Goal: Information Seeking & Learning: Compare options

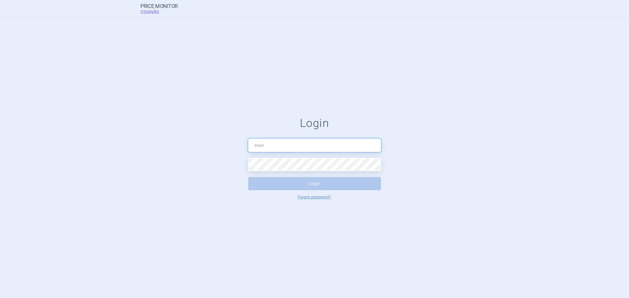
click at [282, 143] on input "text" at bounding box center [314, 145] width 133 height 13
type input "[EMAIL_ADDRESS][PERSON_NAME][DOMAIN_NAME]"
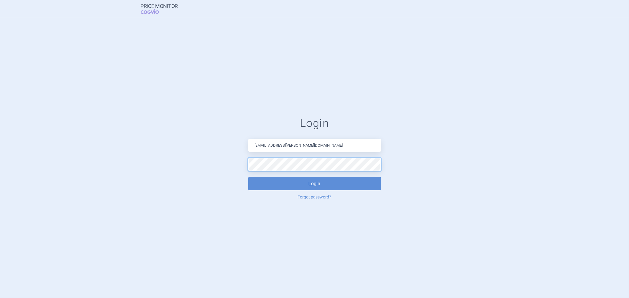
click at [248, 177] on button "Login" at bounding box center [314, 183] width 133 height 13
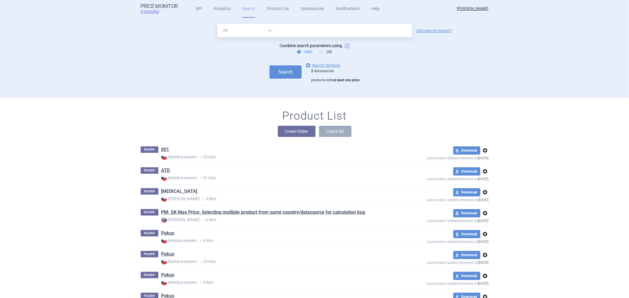
click at [164, 193] on link "[MEDICAL_DATA]" at bounding box center [179, 191] width 36 height 6
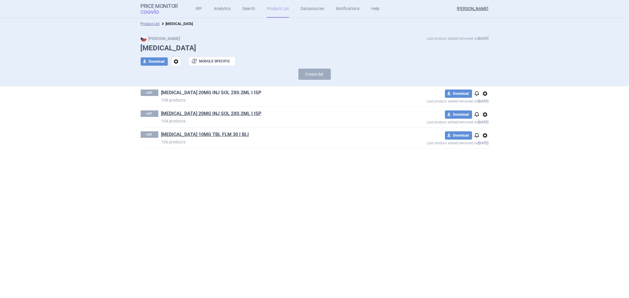
click at [217, 95] on link "[MEDICAL_DATA] 20MG INJ SOL 2X0.2ML I ISP" at bounding box center [211, 93] width 100 height 6
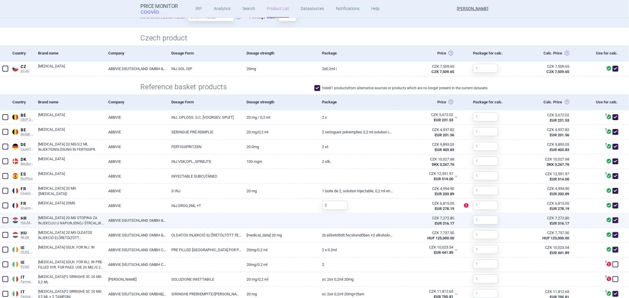
scroll to position [131, 0]
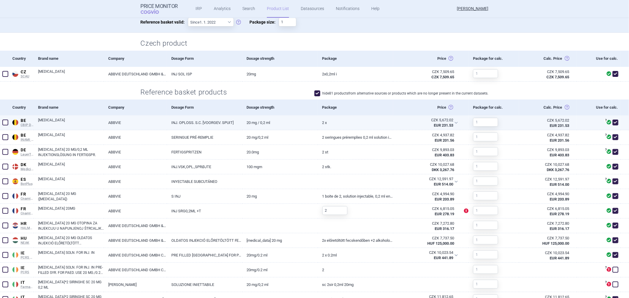
click at [335, 120] on link "2 x" at bounding box center [355, 123] width 75 height 14
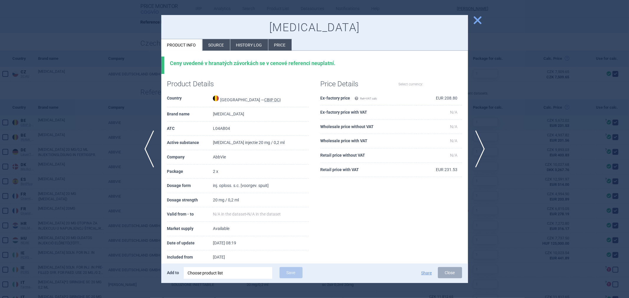
select select "EUR"
drag, startPoint x: 80, startPoint y: 100, endPoint x: 83, endPoint y: 99, distance: 3.5
click at [80, 100] on div at bounding box center [314, 149] width 629 height 298
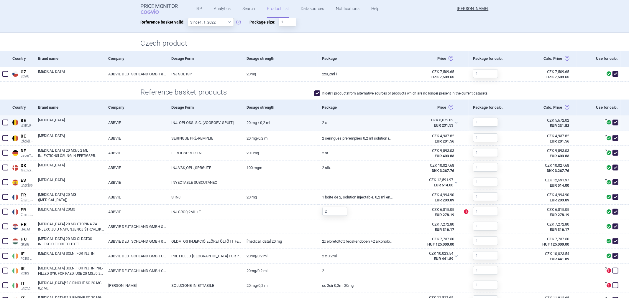
click at [297, 127] on link "20 mg / 0,2 ml" at bounding box center [279, 123] width 75 height 14
select select "EUR"
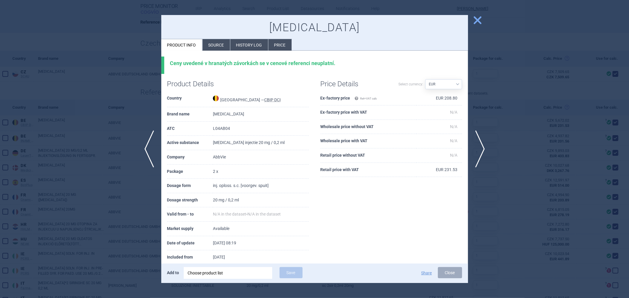
click at [128, 91] on div at bounding box center [314, 149] width 629 height 298
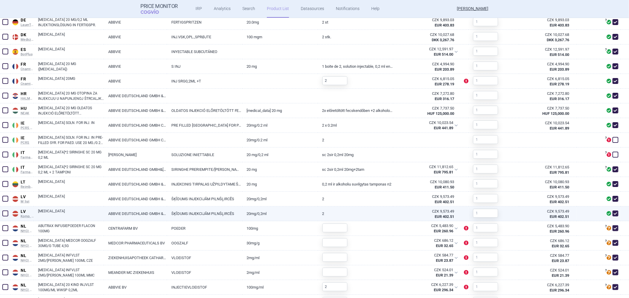
scroll to position [370, 0]
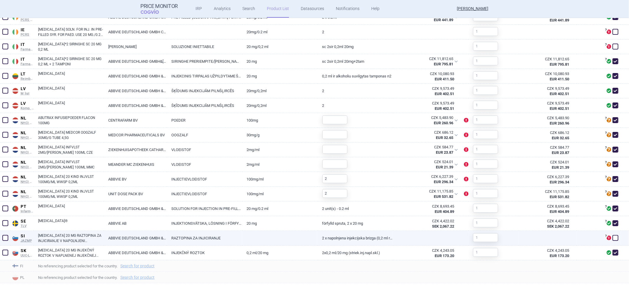
click at [445, 241] on div at bounding box center [430, 238] width 75 height 15
click at [393, 236] on div at bounding box center [430, 238] width 75 height 15
click at [321, 240] on link "2 x napolnjena injekcijska brizga (0,2 ml raztopine), 2x alkoholni zloženec v p…" at bounding box center [355, 238] width 75 height 14
select select "EUR"
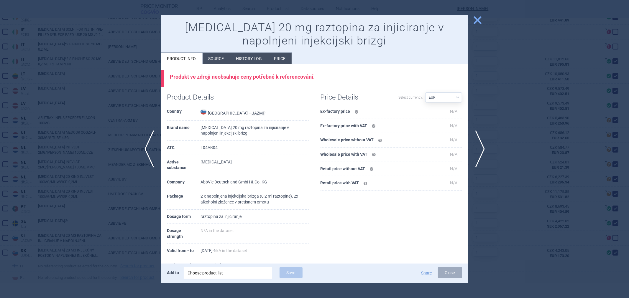
click at [108, 80] on div at bounding box center [314, 149] width 629 height 298
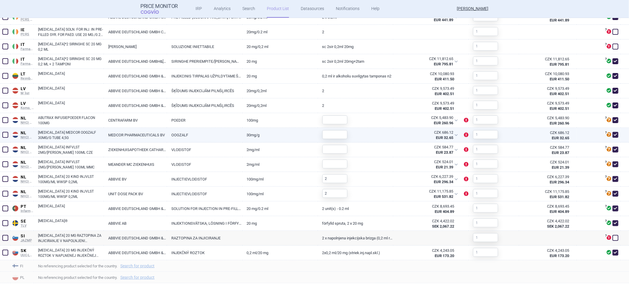
scroll to position [369, 0]
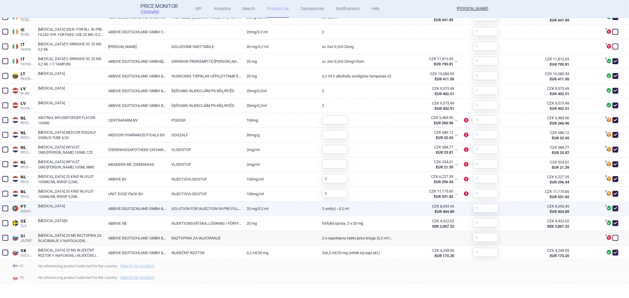
click at [351, 211] on link "2 unit(s) - 0.2 ml" at bounding box center [355, 209] width 75 height 14
select select "EUR"
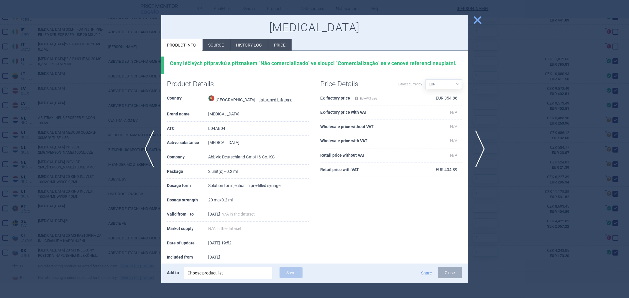
click at [546, 136] on div at bounding box center [314, 149] width 629 height 298
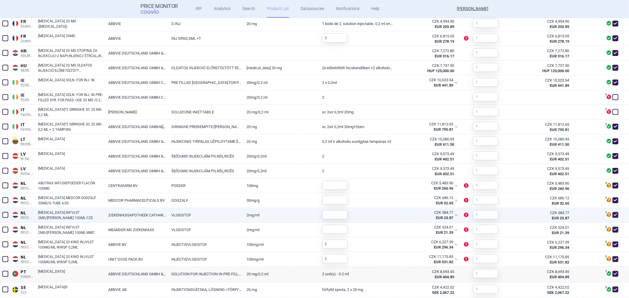
scroll to position [205, 0]
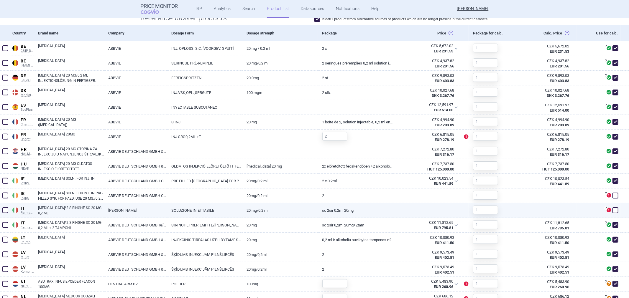
click at [348, 210] on link "SC 2SIR 0,2ML 20MG" at bounding box center [355, 210] width 75 height 14
select select "EUR"
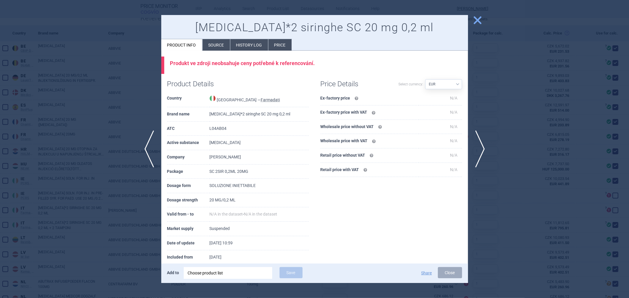
click at [91, 116] on div at bounding box center [314, 149] width 629 height 298
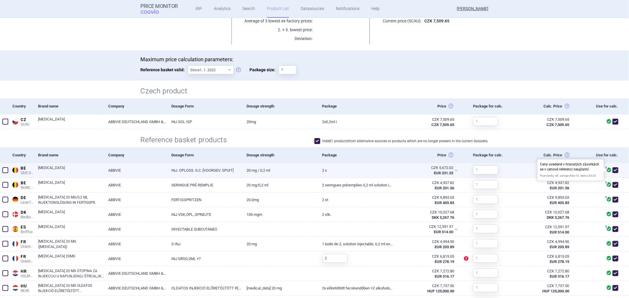
scroll to position [98, 0]
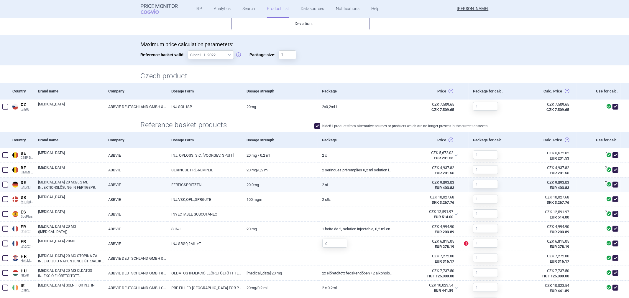
click at [284, 188] on link "20.0mg" at bounding box center [279, 185] width 75 height 14
select select "EUR"
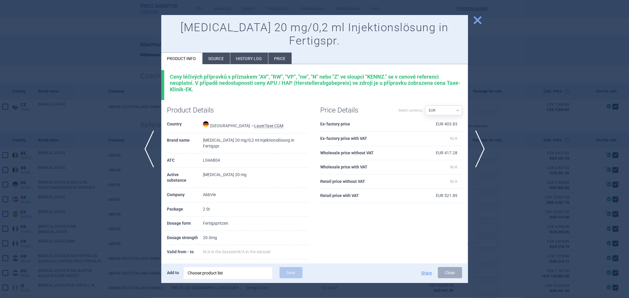
click at [121, 105] on div at bounding box center [314, 149] width 629 height 298
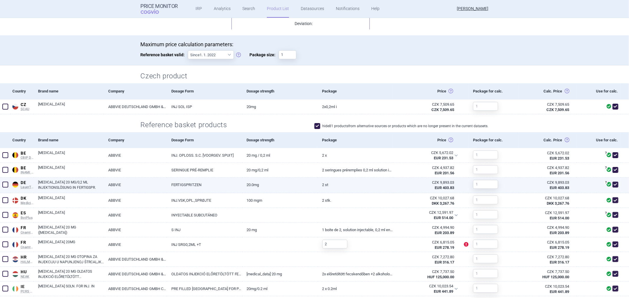
click at [325, 181] on link "2 St" at bounding box center [355, 185] width 75 height 14
select select "EUR"
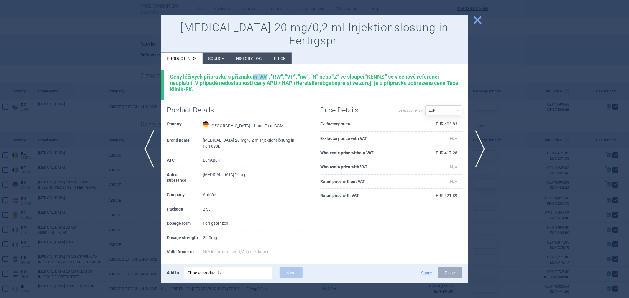
drag, startPoint x: 266, startPoint y: 64, endPoint x: 254, endPoint y: 64, distance: 12.4
click at [254, 74] on div "Ceny léčivých přípravků s příznakem "AV", "RW", "VP", "nw", "N" nebo "Z" ve slo…" at bounding box center [316, 83] width 292 height 19
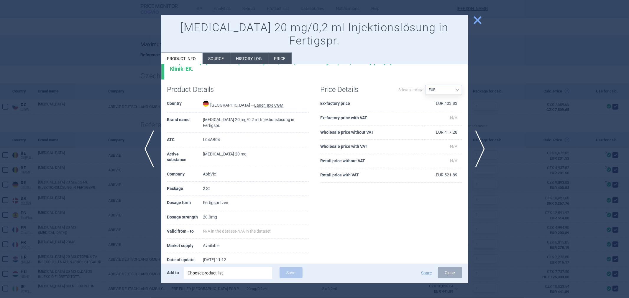
scroll to position [25, 0]
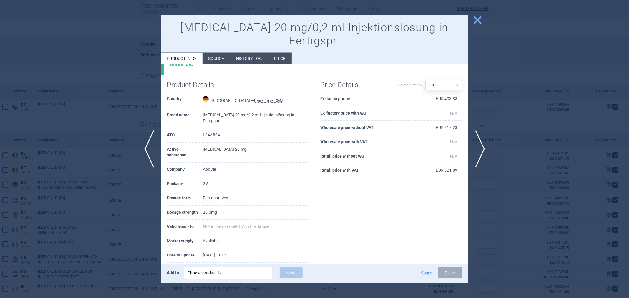
click at [238, 177] on td "2 St" at bounding box center [256, 184] width 106 height 14
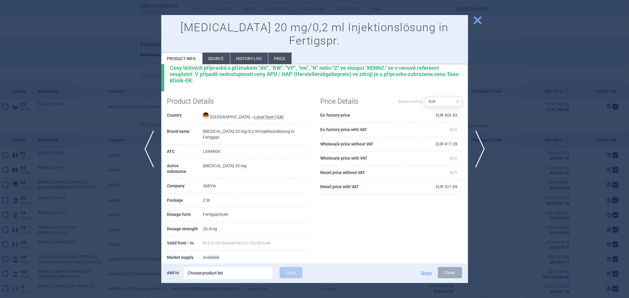
scroll to position [0, 0]
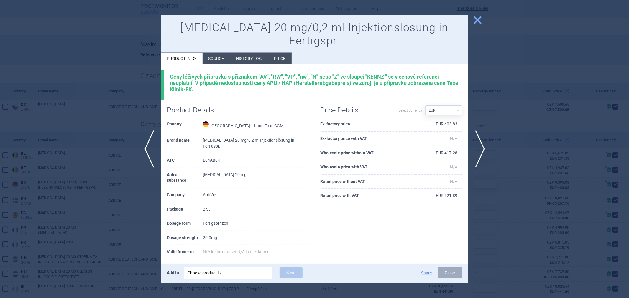
click at [153, 110] on div at bounding box center [314, 149] width 629 height 298
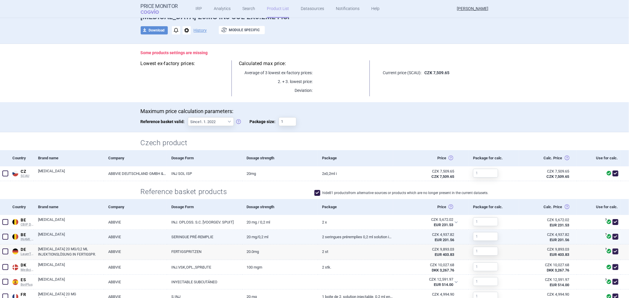
scroll to position [65, 0]
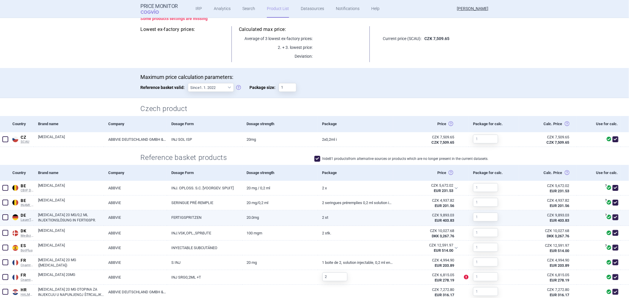
click at [274, 220] on link "20.0mg" at bounding box center [279, 217] width 75 height 14
select select "EUR"
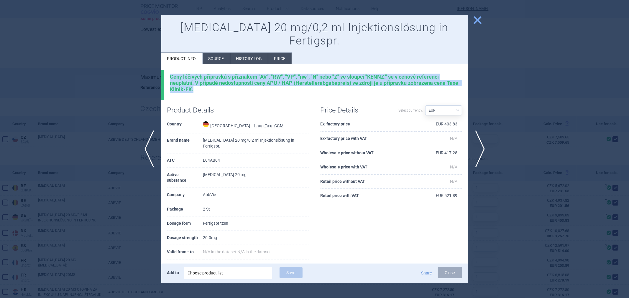
drag, startPoint x: 217, startPoint y: 78, endPoint x: 167, endPoint y: 61, distance: 53.2
click at [167, 70] on div "Ceny léčivých přípravků s příznakem "AV", "RW", "VP", "nw", "N" nebo "Z" ve slo…" at bounding box center [314, 85] width 307 height 30
click at [176, 74] on div "Ceny léčivých přípravků s příznakem "AV", "RW", "VP", "nw", "N" nebo "Z" ve slo…" at bounding box center [316, 83] width 292 height 19
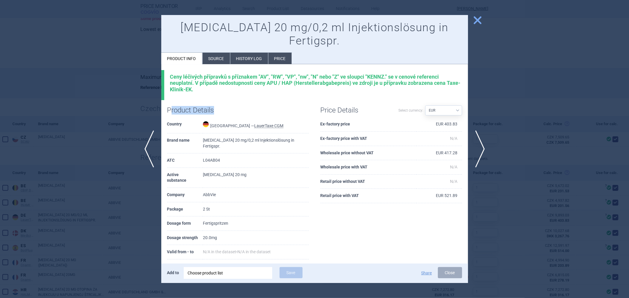
drag, startPoint x: 171, startPoint y: 86, endPoint x: 249, endPoint y: 88, distance: 78.1
click at [249, 100] on div "Product Details" at bounding box center [237, 108] width 141 height 17
click at [225, 100] on div "Product Details" at bounding box center [202, 108] width 71 height 17
click at [216, 53] on li "Source" at bounding box center [215, 58] width 27 height 11
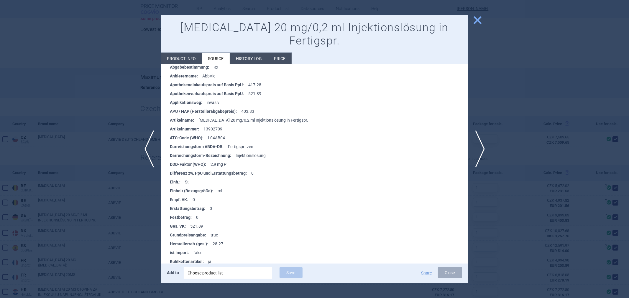
scroll to position [65, 0]
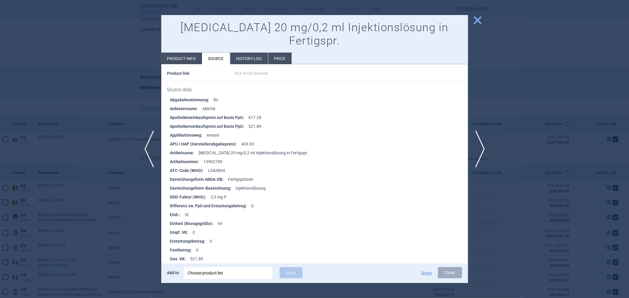
click at [193, 53] on li "Product info" at bounding box center [181, 58] width 41 height 11
select select "EUR"
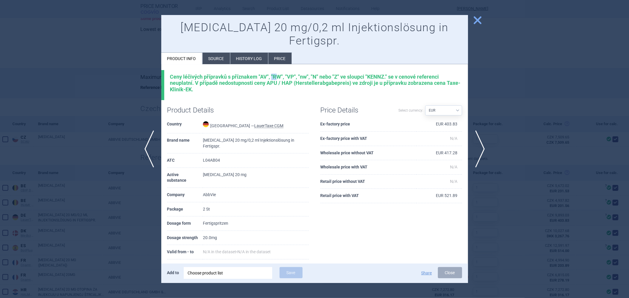
drag, startPoint x: 277, startPoint y: 63, endPoint x: 271, endPoint y: 64, distance: 6.5
click at [271, 74] on div "Ceny léčivých přípravků s příznakem "AV", "RW", "VP", "nw", "N" nebo "Z" ve slo…" at bounding box center [316, 83] width 292 height 19
drag, startPoint x: 279, startPoint y: 63, endPoint x: 273, endPoint y: 65, distance: 6.3
click at [273, 74] on div "Ceny léčivých přípravků s příznakem "AV", "RW", "VP", "nw", "N" nebo "Z" ve slo…" at bounding box center [316, 83] width 292 height 19
click at [372, 74] on div "Ceny léčivých přípravků s příznakem "AV", "RW", "VP", "nw", "N" nebo "Z" ve slo…" at bounding box center [316, 83] width 292 height 19
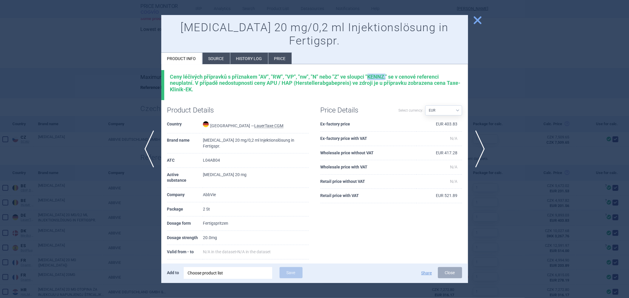
drag, startPoint x: 367, startPoint y: 62, endPoint x: 385, endPoint y: 62, distance: 17.7
click at [385, 74] on div "Ceny léčivých přípravků s příznakem "AV", "RW", "VP", "nw", "N" nebo "Z" ve slo…" at bounding box center [316, 83] width 292 height 19
click at [380, 74] on div "Ceny léčivých přípravků s příznakem "AV", "RW", "VP", "nw", "N" nebo "Z" ve slo…" at bounding box center [316, 83] width 292 height 19
click at [271, 74] on div "Ceny léčivých přípravků s příznakem "AV", "RW", "VP", "nw", "N" nebo "Z" ve slo…" at bounding box center [316, 83] width 292 height 19
click at [222, 53] on li "Source" at bounding box center [215, 58] width 27 height 11
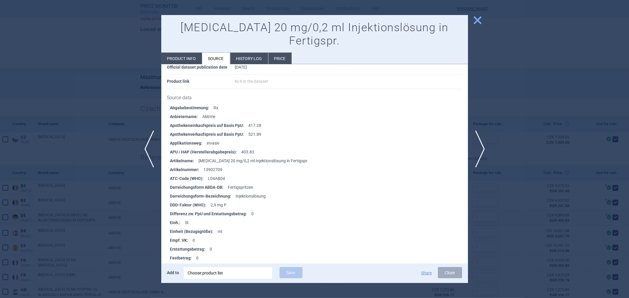
scroll to position [98, 0]
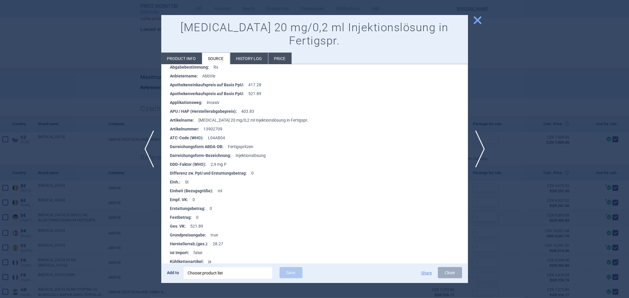
click at [195, 53] on li "Product info" at bounding box center [181, 58] width 41 height 11
select select "EUR"
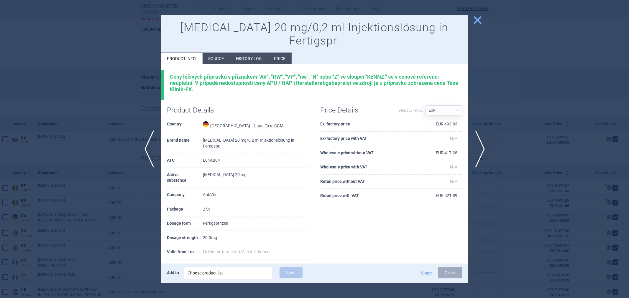
click at [140, 86] on div at bounding box center [314, 149] width 629 height 298
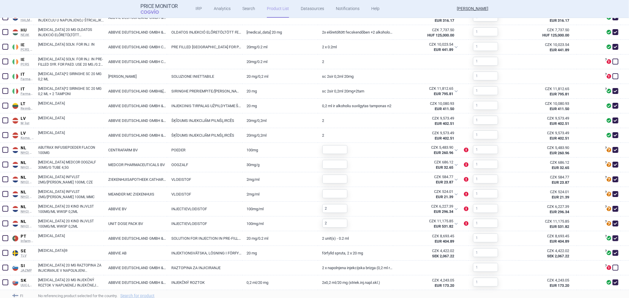
scroll to position [360, 0]
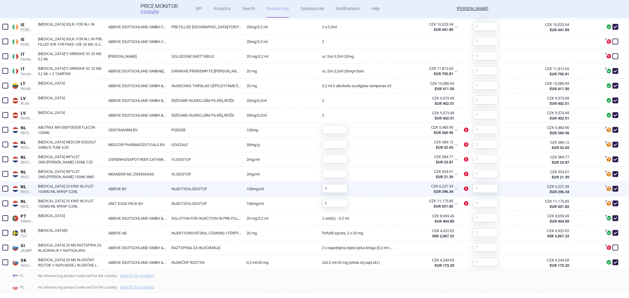
click at [508, 188] on div at bounding box center [493, 189] width 50 height 15
click at [400, 192] on div "EUR 296.34" at bounding box center [425, 191] width 56 height 5
click at [369, 192] on div "2" at bounding box center [355, 189] width 75 height 15
click at [276, 190] on link "100MG/ML" at bounding box center [279, 189] width 75 height 14
select select "EUR"
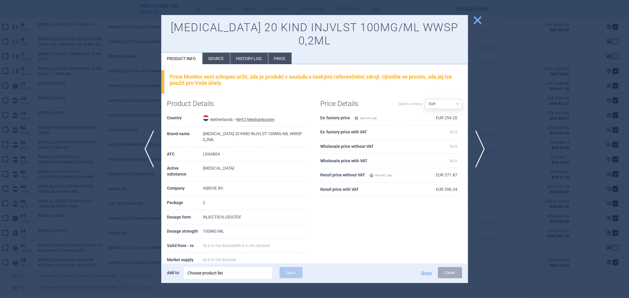
click at [506, 76] on div at bounding box center [314, 149] width 629 height 298
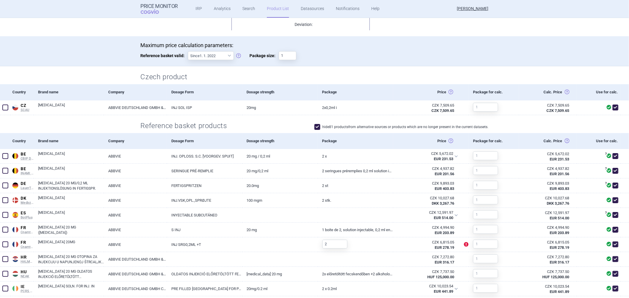
scroll to position [97, 0]
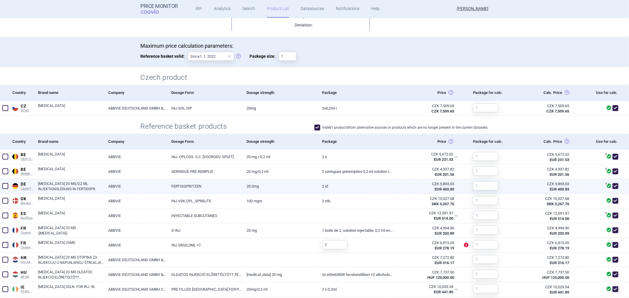
click at [369, 186] on link "2 St" at bounding box center [355, 186] width 75 height 14
select select "EUR"
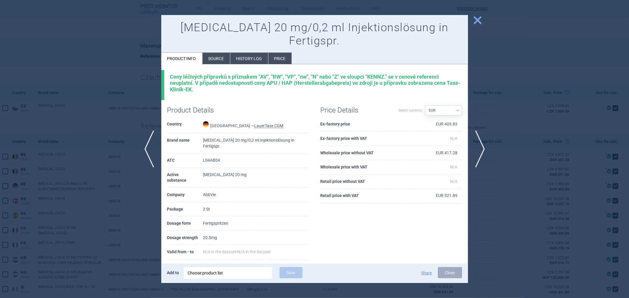
click at [127, 120] on div at bounding box center [314, 149] width 629 height 298
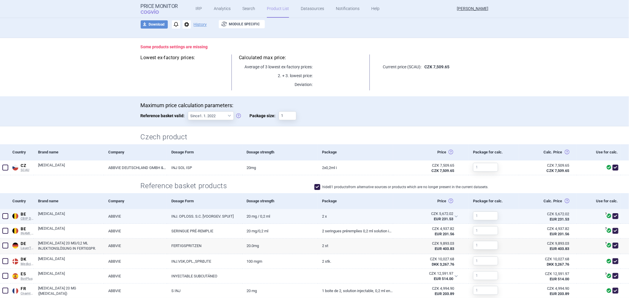
scroll to position [65, 0]
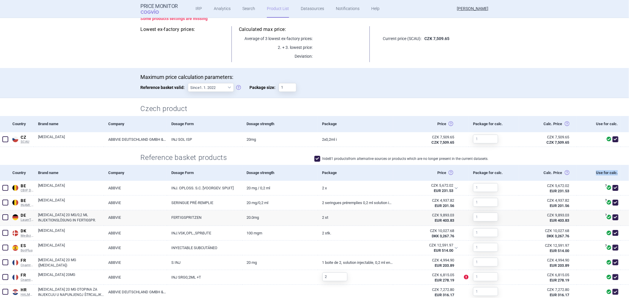
drag, startPoint x: 615, startPoint y: 171, endPoint x: 587, endPoint y: 172, distance: 28.6
click at [587, 172] on div "Country Brand name Company Dosage Form Dosage strength Package Price Horní cena…" at bounding box center [314, 173] width 629 height 16
click at [577, 173] on div "Use for calc." at bounding box center [599, 173] width 44 height 16
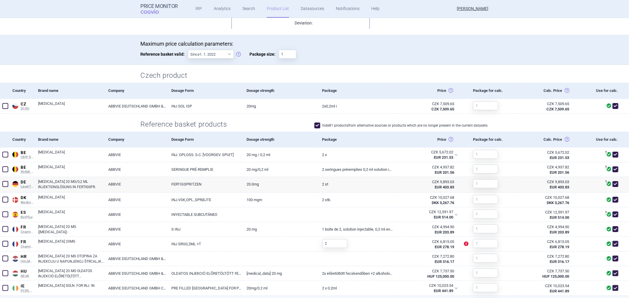
scroll to position [98, 0]
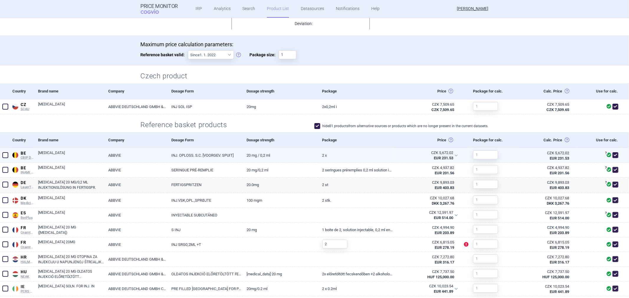
click at [357, 153] on link "2 x" at bounding box center [355, 155] width 75 height 14
select select "EUR"
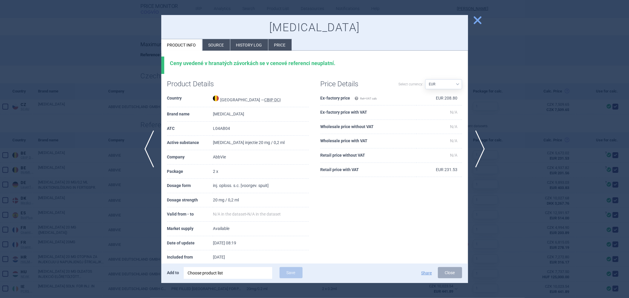
click at [133, 92] on div at bounding box center [314, 149] width 629 height 298
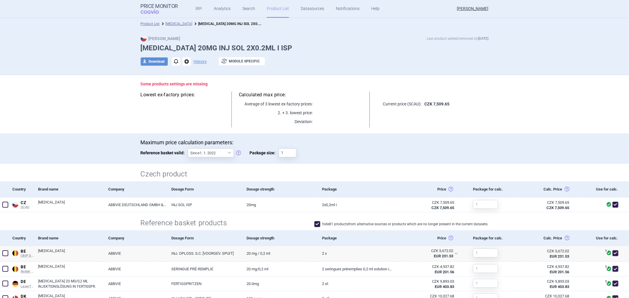
click at [274, 10] on link "Product List" at bounding box center [278, 9] width 22 height 18
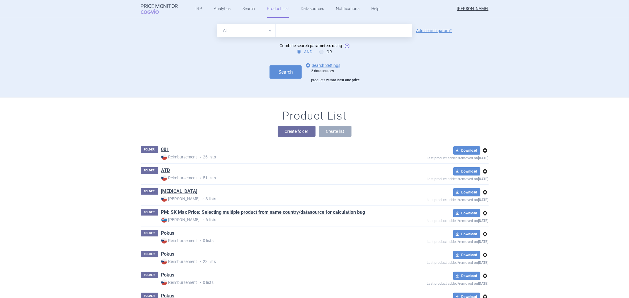
click at [284, 35] on input "text" at bounding box center [344, 30] width 136 height 13
type input "[MEDICAL_DATA]"
click at [286, 68] on button "Search" at bounding box center [285, 71] width 32 height 13
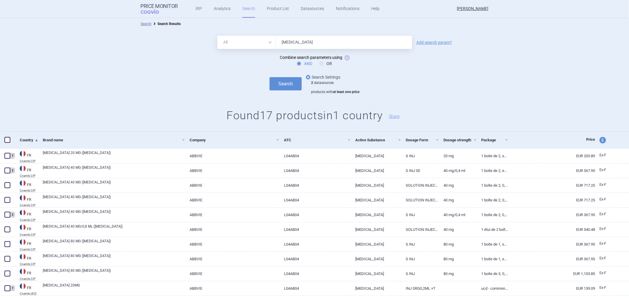
click at [314, 79] on link "options Search Settings" at bounding box center [322, 77] width 36 height 7
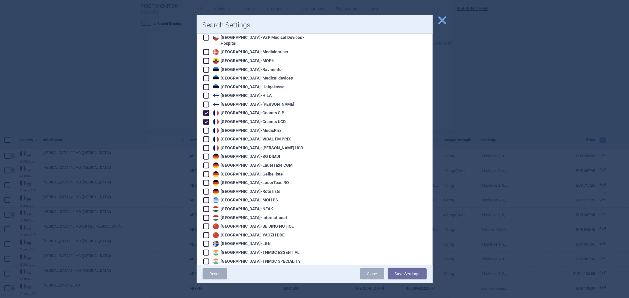
scroll to position [327, 0]
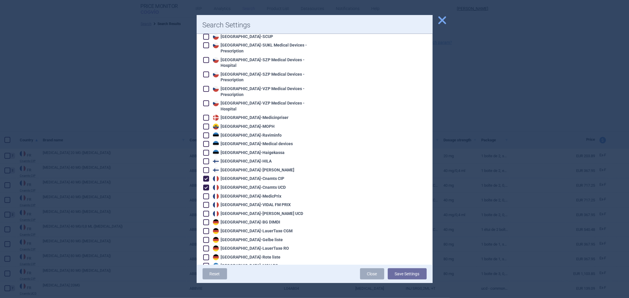
click at [227, 176] on div "France - Cnamts CIP" at bounding box center [247, 179] width 73 height 6
checkbox input "false"
click at [229, 185] on div "France - Cnamts UCD" at bounding box center [248, 188] width 75 height 6
checkbox input "false"
click at [234, 228] on div "Germany - LauerTaxe [MEDICAL_DATA]" at bounding box center [251, 231] width 81 height 6
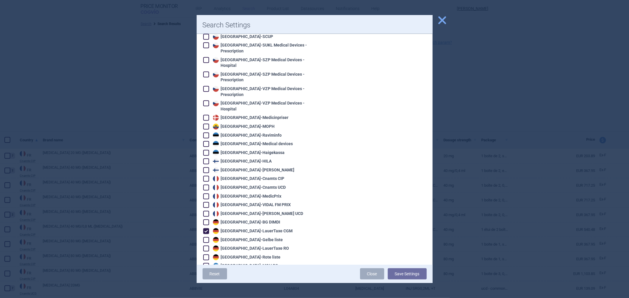
checkbox input "true"
click at [410, 276] on button "Save Settings" at bounding box center [407, 274] width 39 height 11
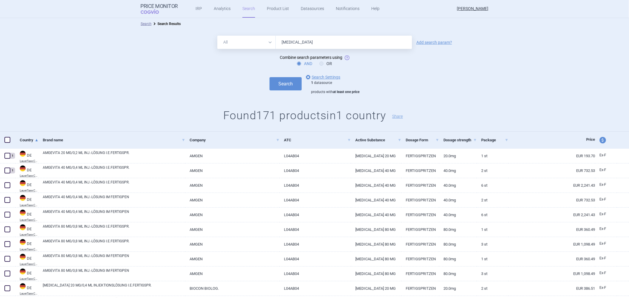
click at [437, 39] on div "All Brand Name ATC Company Active Substance Country Newer than [MEDICAL_DATA] A…" at bounding box center [314, 42] width 629 height 13
click at [434, 42] on link "Add search param?" at bounding box center [434, 42] width 36 height 4
select select "brandName"
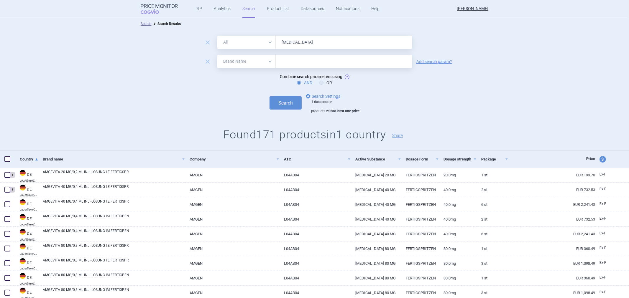
click at [283, 40] on input "[MEDICAL_DATA]" at bounding box center [344, 42] width 136 height 13
click at [259, 60] on select "All Brand Name ATC Company Active Substance Country Newer than" at bounding box center [246, 61] width 58 height 13
click at [291, 65] on input "text" at bounding box center [344, 61] width 136 height 13
type input "\"
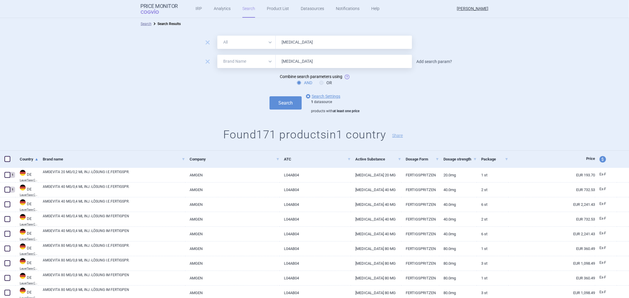
type input "[MEDICAL_DATA]"
click at [431, 60] on link "Add search param?" at bounding box center [434, 62] width 36 height 4
select select "atc"
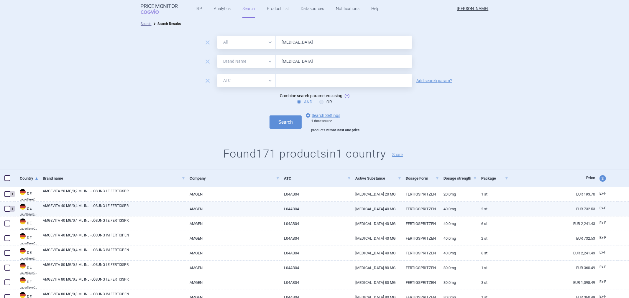
click at [289, 210] on link "L04AB04" at bounding box center [314, 209] width 71 height 14
select select "EUR"
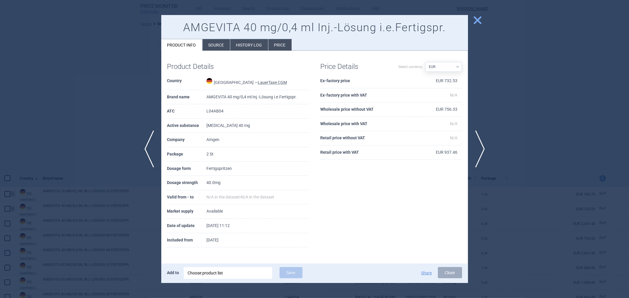
click at [208, 113] on td "L04AB04" at bounding box center [257, 111] width 102 height 14
copy td "L04AB04"
click at [440, 272] on button "Close" at bounding box center [450, 272] width 24 height 11
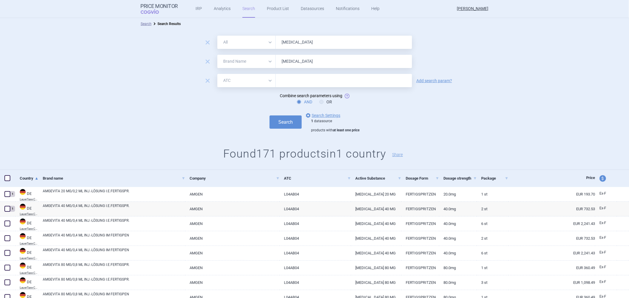
click at [283, 72] on form "remove All Brand Name ATC Company Active Substance Country Newer than [MEDICAL_…" at bounding box center [314, 84] width 629 height 97
click at [285, 83] on input "text" at bounding box center [344, 80] width 136 height 13
paste input "L04AB04"
type input "L04AB04"
click at [279, 122] on button "Search" at bounding box center [285, 122] width 32 height 13
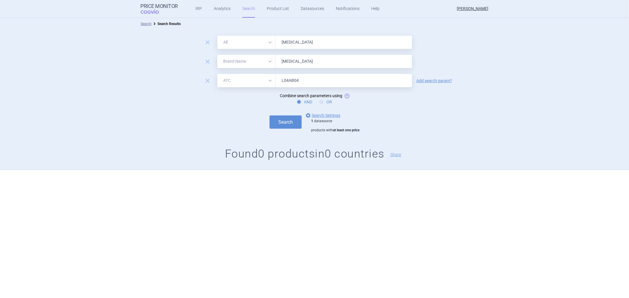
click at [323, 102] on icon at bounding box center [321, 102] width 4 height 4
click at [323, 102] on input "OR" at bounding box center [323, 102] width 6 height 6
radio input "true"
click at [322, 115] on link "options Search Settings" at bounding box center [322, 115] width 36 height 7
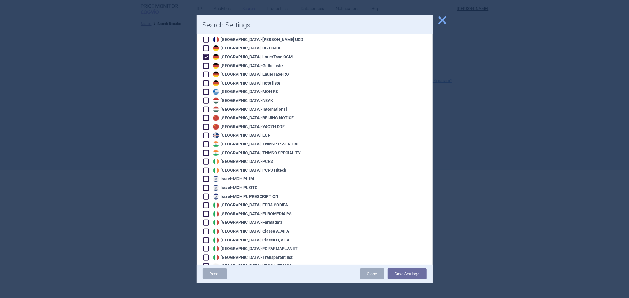
scroll to position [491, 0]
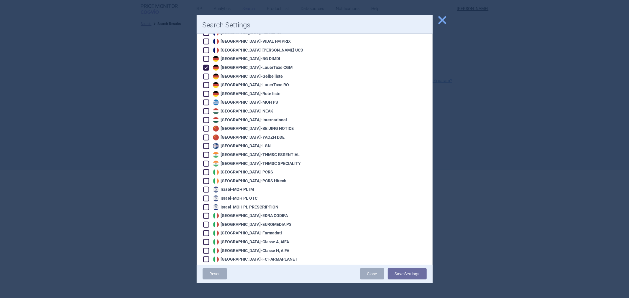
click at [445, 21] on span "close" at bounding box center [442, 20] width 10 height 10
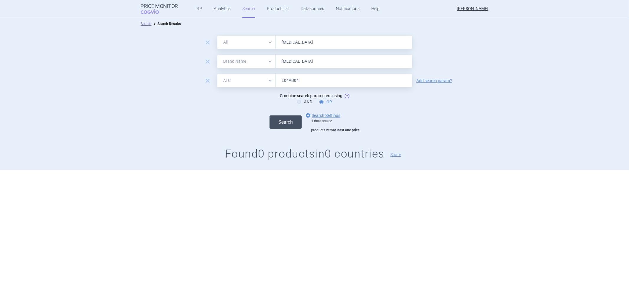
click at [287, 124] on button "Search" at bounding box center [285, 122] width 32 height 13
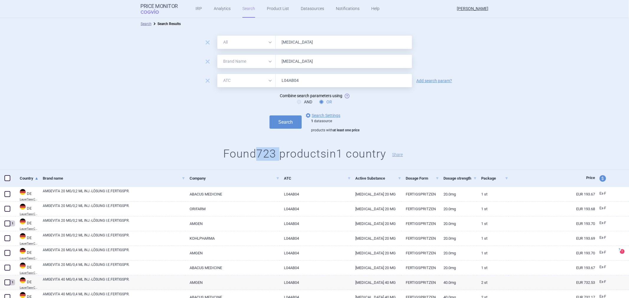
drag, startPoint x: 253, startPoint y: 159, endPoint x: 274, endPoint y: 151, distance: 21.9
click at [274, 151] on h1 "Found 723 products in 1 country Share" at bounding box center [314, 154] width 629 height 14
click at [217, 136] on div "remove All Brand Name ATC Company Active Substance Country Newer than [MEDICAL_…" at bounding box center [314, 100] width 629 height 140
click at [311, 39] on input "[MEDICAL_DATA]" at bounding box center [344, 42] width 136 height 13
click at [305, 40] on input "[MEDICAL_DATA], [MEDICAL_DATA]" at bounding box center [344, 42] width 136 height 13
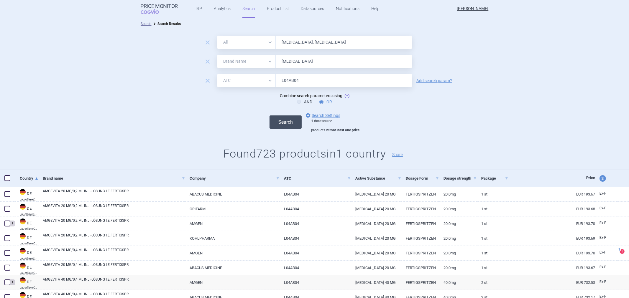
click at [281, 120] on button "Search" at bounding box center [285, 122] width 32 height 13
click at [315, 40] on input "[MEDICAL_DATA], [MEDICAL_DATA]" at bounding box center [344, 42] width 136 height 13
drag, startPoint x: 313, startPoint y: 41, endPoint x: 293, endPoint y: 38, distance: 20.0
click at [293, 38] on input "[MEDICAL_DATA], [MEDICAL_DATA]" at bounding box center [344, 42] width 136 height 13
click at [304, 45] on input "[MEDICAL_DATA]," at bounding box center [344, 42] width 136 height 13
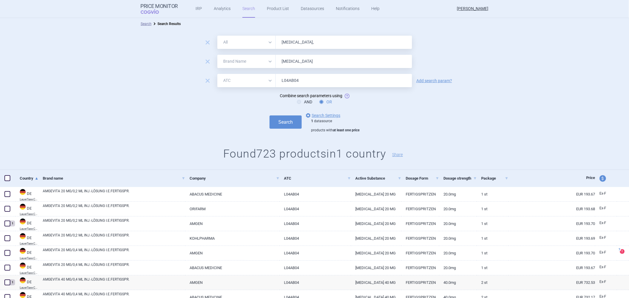
click at [295, 44] on input "[MEDICAL_DATA]," at bounding box center [344, 42] width 136 height 13
type input "[MEDICAL_DATA],"
drag, startPoint x: 249, startPoint y: 40, endPoint x: 249, endPoint y: 45, distance: 5.6
click at [249, 40] on select "All Brand Name ATC Company Active Substance Country Newer than" at bounding box center [246, 42] width 58 height 13
click at [301, 51] on form "remove All Brand Name ATC Company Active Substance Country Newer than [MEDICAL_…" at bounding box center [314, 84] width 629 height 97
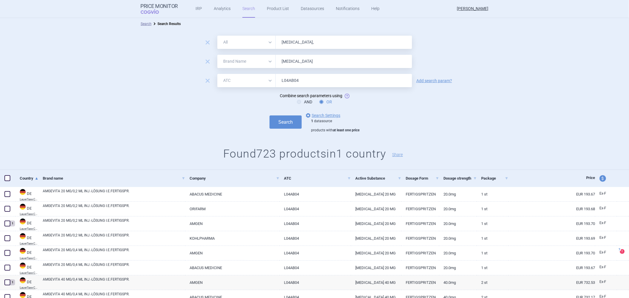
click at [263, 60] on select "All Brand Name ATC Company Active Substance Country Newer than" at bounding box center [246, 61] width 58 height 13
select select "activeSubstance"
click at [217, 55] on select "All Brand Name ATC Company Active Substance Country Newer than" at bounding box center [246, 61] width 58 height 13
click at [256, 45] on select "All Brand Name ATC Company Active Substance Country Newer than" at bounding box center [246, 42] width 58 height 13
select select "brandName"
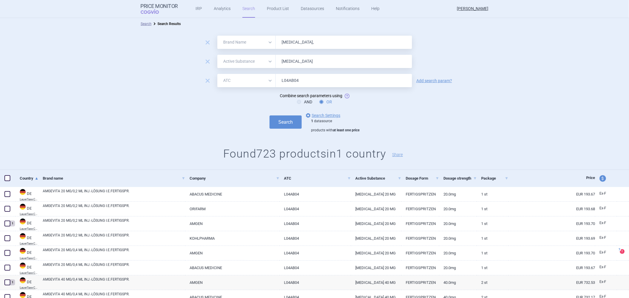
click at [217, 36] on select "All Brand Name ATC Company Active Substance Country Newer than" at bounding box center [246, 42] width 58 height 13
click at [311, 47] on input "[MEDICAL_DATA]," at bounding box center [344, 42] width 136 height 13
type input "[MEDICAL_DATA], [MEDICAL_DATA]"
click at [279, 131] on div "Search options Search Settings 1 datasource products with at least one price" at bounding box center [314, 122] width 629 height 21
click at [281, 121] on button "Search" at bounding box center [285, 122] width 32 height 13
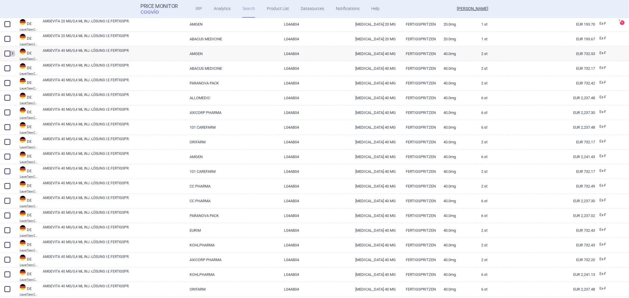
scroll to position [37, 0]
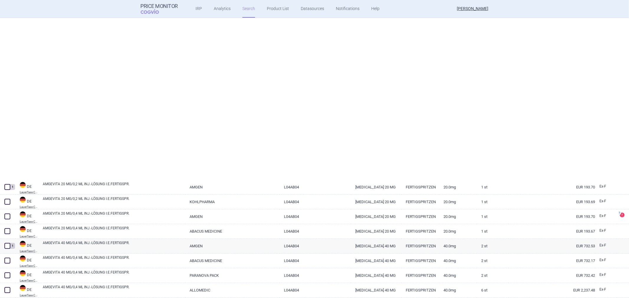
select select "brandName"
select select "activeSubstance"
select select "atc"
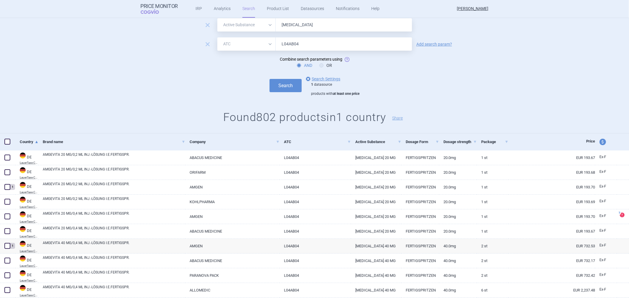
scroll to position [0, 0]
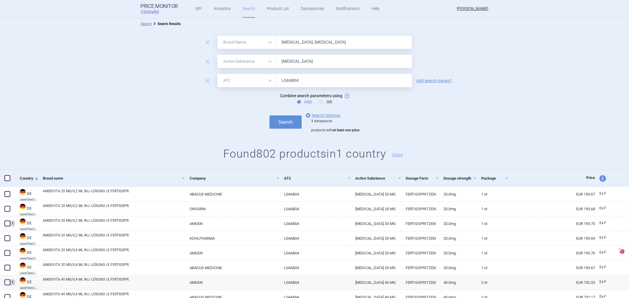
click at [319, 43] on input "[MEDICAL_DATA], [MEDICAL_DATA]" at bounding box center [344, 42] width 136 height 13
click at [306, 83] on input "L04AB04" at bounding box center [344, 80] width 136 height 13
click at [302, 82] on input "L04AB04" at bounding box center [344, 80] width 136 height 13
click at [310, 40] on input "[MEDICAL_DATA], [MEDICAL_DATA]" at bounding box center [344, 42] width 136 height 13
click at [303, 79] on input "L04AB04" at bounding box center [344, 80] width 136 height 13
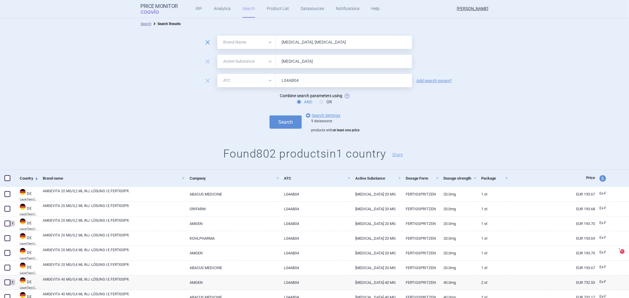
click at [204, 39] on span "remove" at bounding box center [207, 42] width 8 height 8
select select "activeSubstance"
type input "[MEDICAL_DATA]"
select select "atc"
type input "L04AB04"
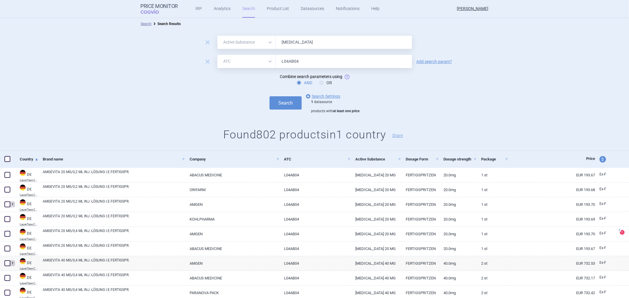
click at [204, 49] on form "remove All Brand Name ATC Company Active Substance Country Newer than [MEDICAL_…" at bounding box center [314, 75] width 629 height 78
click at [204, 43] on span "remove" at bounding box center [207, 42] width 8 height 8
select select "atc"
type input "L04AB04"
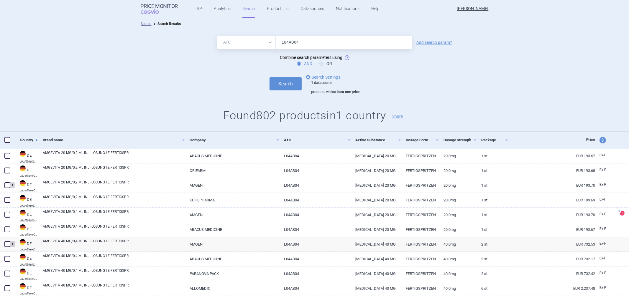
click at [291, 49] on input "L04AB04" at bounding box center [344, 42] width 136 height 13
click at [292, 46] on input "L04AB04" at bounding box center [344, 42] width 136 height 13
click at [281, 78] on div "Search options Search Settings 1 datasource products with at least one price" at bounding box center [314, 84] width 629 height 21
click at [279, 85] on button "Search" at bounding box center [285, 83] width 32 height 13
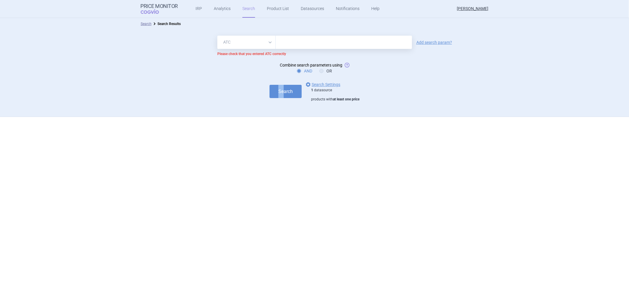
click at [255, 40] on select "All Brand Name ATC Company Active Substance Country Newer than" at bounding box center [246, 42] width 58 height 13
click at [302, 62] on form "All Brand Name ATC Company Active Substance Country Newer than Add search param…" at bounding box center [314, 69] width 629 height 66
drag, startPoint x: 270, startPoint y: 46, endPoint x: 267, endPoint y: 48, distance: 4.0
click at [270, 46] on select "All Brand Name ATC Company Active Substance Country Newer than" at bounding box center [246, 42] width 58 height 13
click at [217, 36] on select "All Brand Name ATC Company Active Substance Country Newer than" at bounding box center [246, 42] width 58 height 13
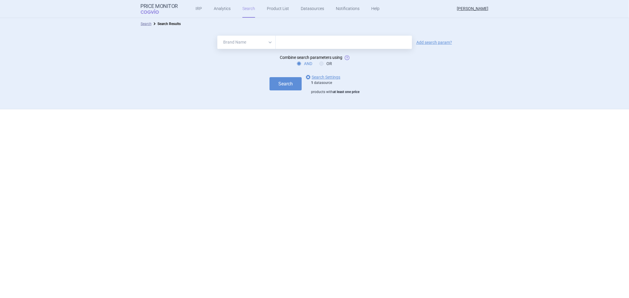
click at [254, 49] on form "All Brand Name ATC Company Active Substance Country Newer than Add search param…" at bounding box center [314, 65] width 629 height 59
click at [256, 44] on select "All Brand Name ATC Company Active Substance Country Newer than" at bounding box center [246, 42] width 58 height 13
select select "all"
click at [217, 36] on select "All Brand Name ATC Company Active Substance Country Newer than" at bounding box center [246, 42] width 58 height 13
click at [294, 89] on button "Search" at bounding box center [285, 83] width 32 height 13
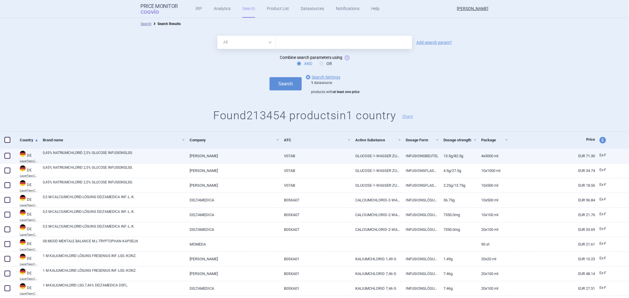
click at [289, 157] on link "V07AB" at bounding box center [314, 156] width 71 height 14
select select "EUR"
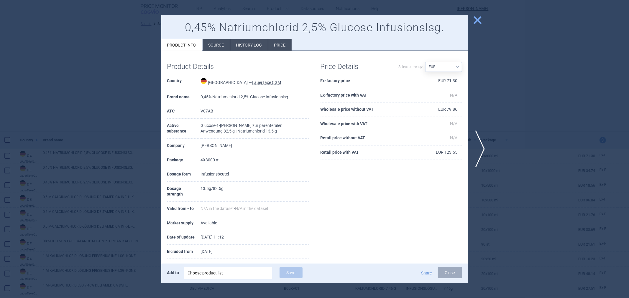
click at [209, 112] on td "V07AB" at bounding box center [255, 111] width 108 height 14
copy td "V07AB"
click at [478, 23] on span "close" at bounding box center [477, 20] width 10 height 10
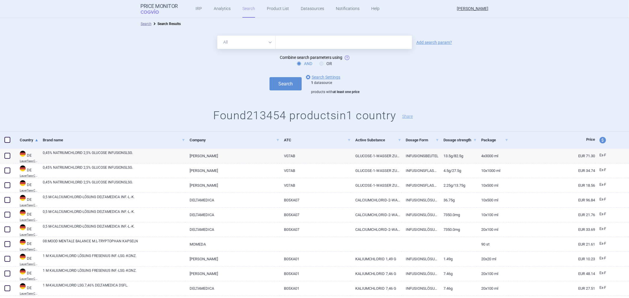
click at [243, 40] on select "All Brand Name ATC Company Active Substance Country Newer than" at bounding box center [246, 42] width 58 height 13
select select "atc"
click at [217, 36] on select "All Brand Name ATC Company Active Substance Country Newer than" at bounding box center [246, 42] width 58 height 13
drag, startPoint x: 292, startPoint y: 41, endPoint x: 292, endPoint y: 45, distance: 3.8
click at [292, 41] on input "text" at bounding box center [344, 42] width 136 height 13
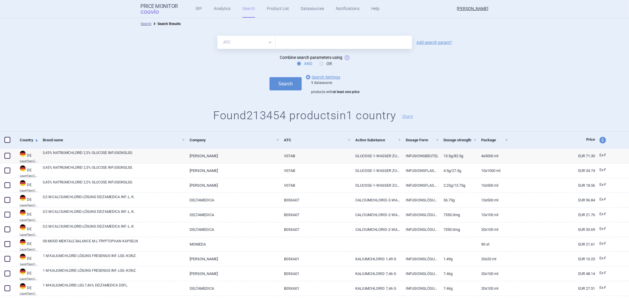
paste input "V07AB"
click at [281, 93] on div "Search options Search Settings 1 datasource products with at least one price" at bounding box center [314, 84] width 629 height 21
click at [284, 84] on button "Search" at bounding box center [285, 83] width 32 height 13
click at [303, 42] on input "V07AB" at bounding box center [344, 42] width 136 height 13
type input "V"
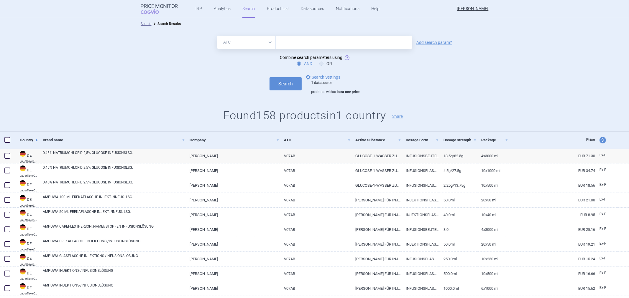
drag, startPoint x: 303, startPoint y: 42, endPoint x: 310, endPoint y: 40, distance: 7.4
click at [310, 40] on input "text" at bounding box center [344, 42] width 136 height 13
click at [311, 39] on input "text" at bounding box center [344, 42] width 136 height 13
paste input "V07AB"
type input "A10BX16, V07AB"
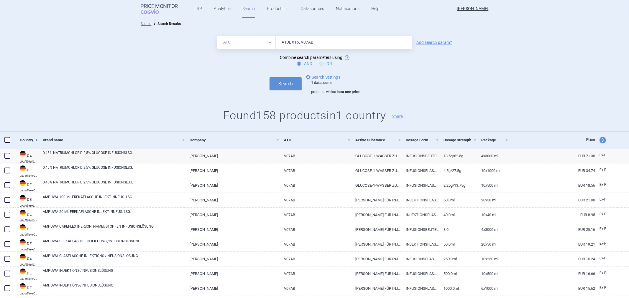
click at [269, 77] on button "Search" at bounding box center [285, 83] width 32 height 13
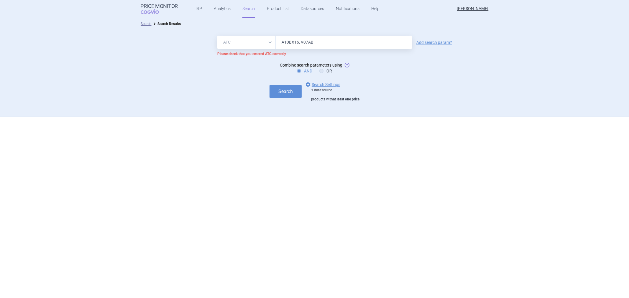
drag, startPoint x: 315, startPoint y: 47, endPoint x: 300, endPoint y: 48, distance: 15.4
click at [300, 48] on input "A10BX16, V07AB" at bounding box center [344, 42] width 136 height 13
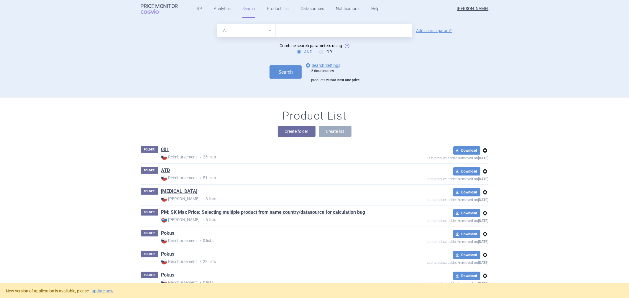
click at [296, 29] on input "text" at bounding box center [344, 30] width 136 height 13
click at [288, 53] on div "AND OR" at bounding box center [315, 52] width 348 height 6
click at [315, 70] on div "2 datasources products with at least one price" at bounding box center [335, 76] width 48 height 14
click at [315, 69] on div "2 datasources products with at least one price" at bounding box center [335, 76] width 48 height 14
click at [315, 67] on link "options Search Settings" at bounding box center [322, 65] width 36 height 7
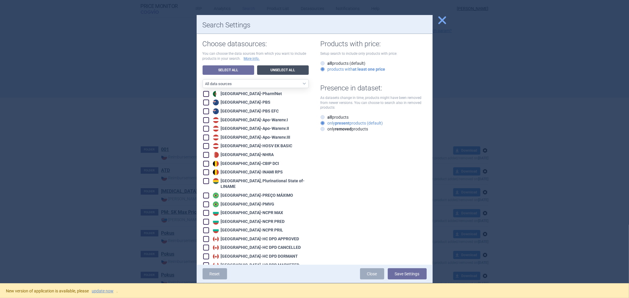
click at [274, 69] on link "Unselect All" at bounding box center [283, 69] width 52 height 9
checkbox input "false"
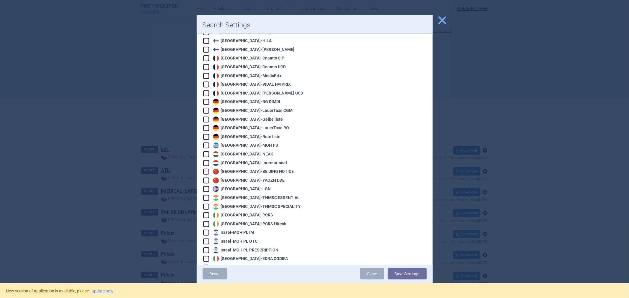
scroll to position [458, 0]
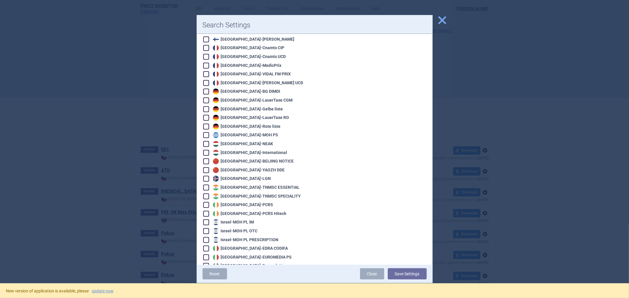
click at [252, 98] on div "Germany - LauerTaxe [MEDICAL_DATA]" at bounding box center [251, 101] width 81 height 6
checkbox input "true"
click at [398, 279] on button "Save Settings" at bounding box center [407, 274] width 39 height 11
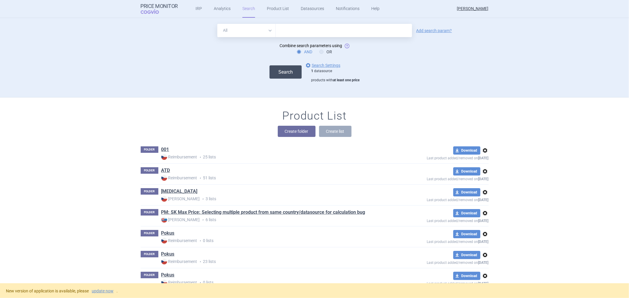
click at [293, 77] on button "Search" at bounding box center [285, 71] width 32 height 13
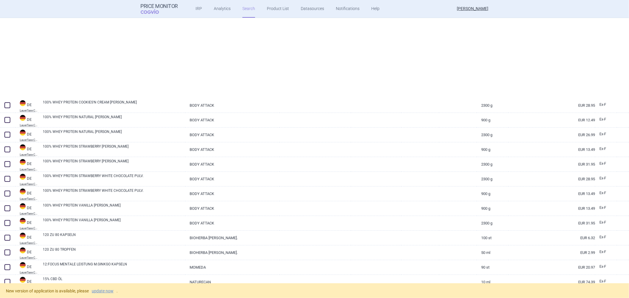
scroll to position [1354, 0]
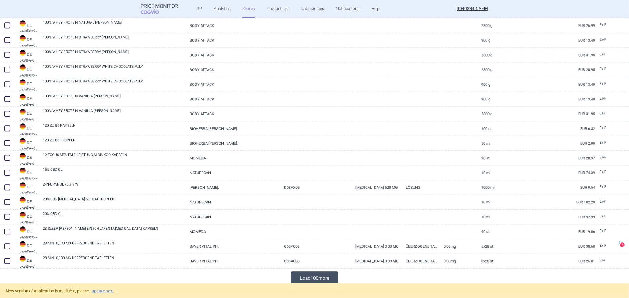
click at [326, 283] on button "Load 100 more" at bounding box center [314, 278] width 47 height 13
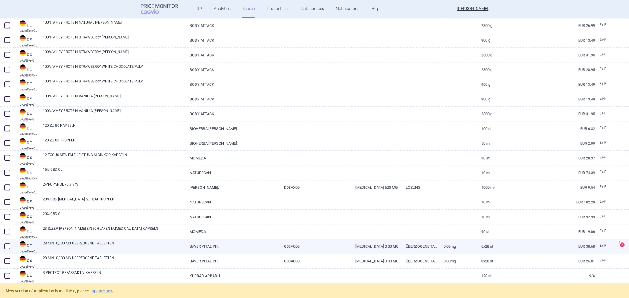
click at [515, 248] on link "EUR 38.68" at bounding box center [551, 246] width 87 height 14
select select "EUR"
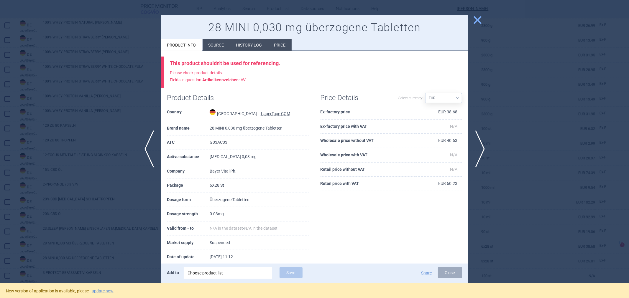
click at [476, 22] on span "close" at bounding box center [477, 20] width 10 height 10
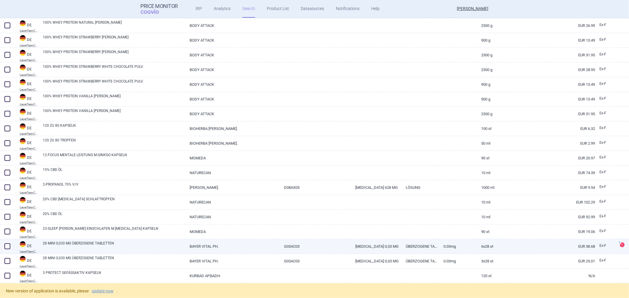
click at [7, 246] on span at bounding box center [7, 246] width 6 height 6
checkbox input "true"
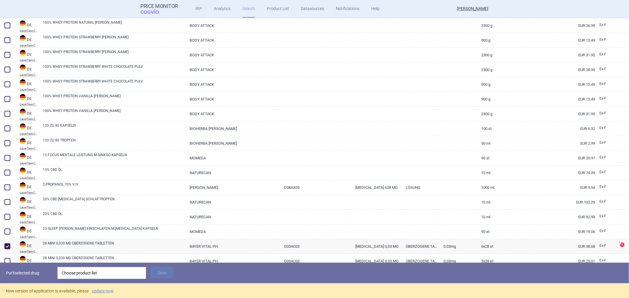
click at [103, 277] on div "Choose product list" at bounding box center [102, 273] width 80 height 12
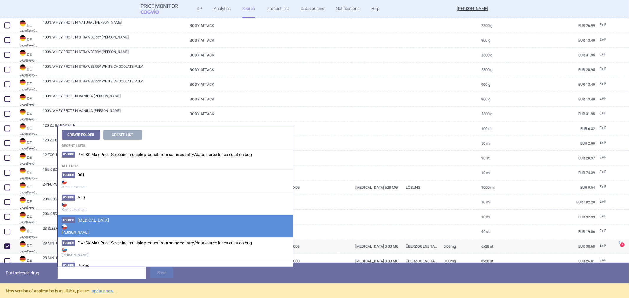
click at [110, 227] on strong "[PERSON_NAME]" at bounding box center [175, 229] width 227 height 12
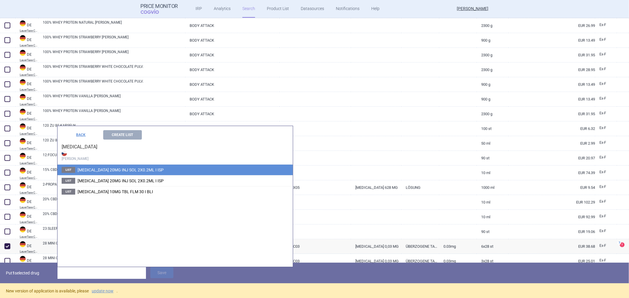
click at [114, 168] on span "[MEDICAL_DATA] 20MG INJ SOL 2X0.2ML I ISP" at bounding box center [121, 170] width 86 height 5
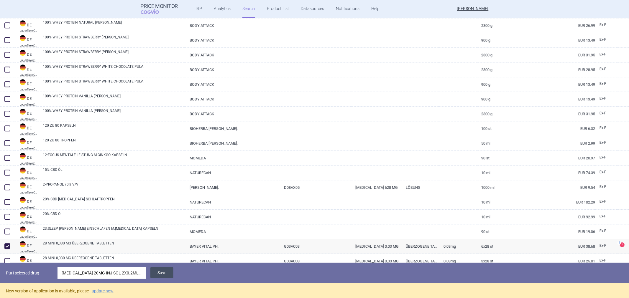
click at [151, 270] on button "Save" at bounding box center [161, 272] width 23 height 11
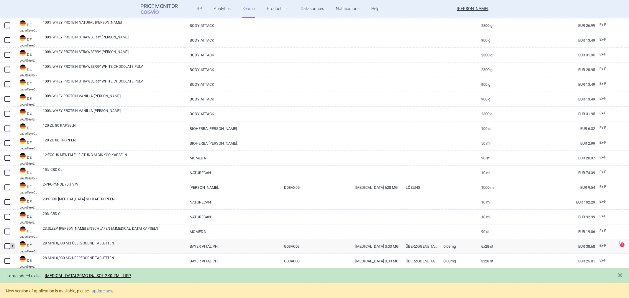
click at [104, 273] on div "1 drug added to list HUMIRA 20MG INJ SOL 2X0.2ML I ISP" at bounding box center [308, 276] width 605 height 7
click at [102, 275] on link "[MEDICAL_DATA] 20MG INJ SOL 2X0.2ML I ISP" at bounding box center [88, 276] width 86 height 5
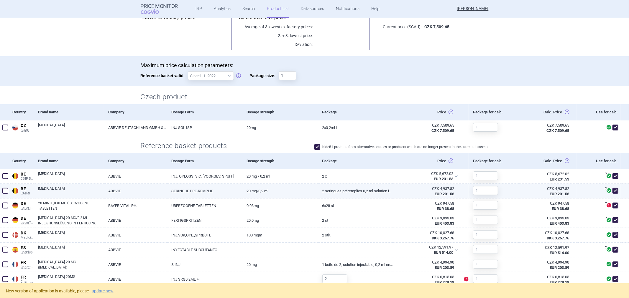
scroll to position [98, 0]
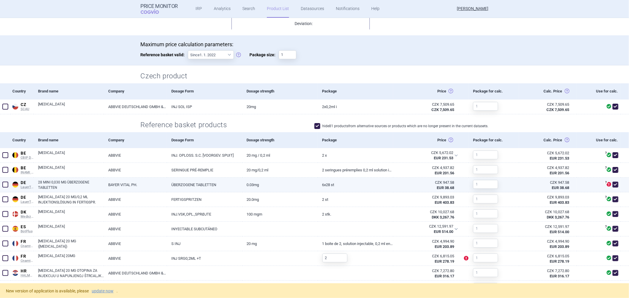
click at [397, 185] on div "EUR 38.68" at bounding box center [425, 187] width 57 height 5
click at [353, 185] on link "6X28 St" at bounding box center [355, 185] width 75 height 14
select select "EUR"
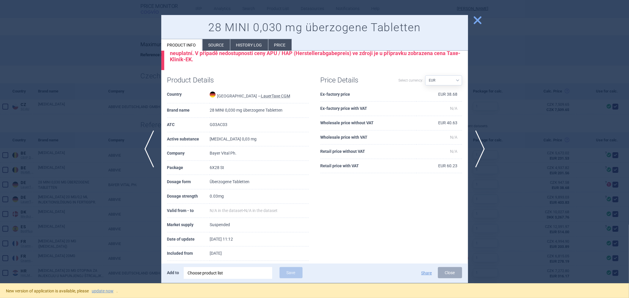
scroll to position [25, 0]
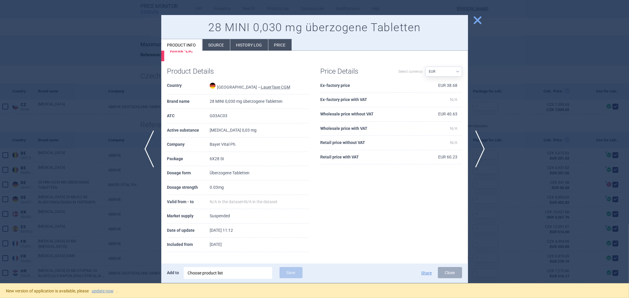
click at [137, 98] on div at bounding box center [314, 149] width 629 height 298
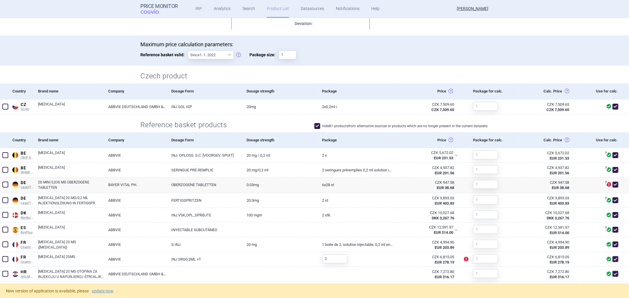
select select "EUR"
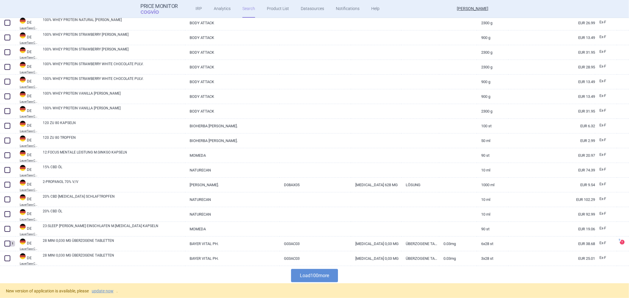
scroll to position [1358, 0]
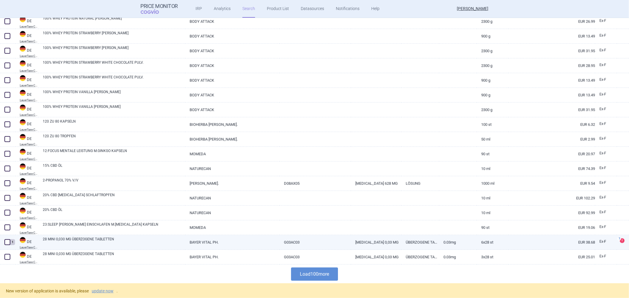
click at [267, 241] on link "BAYER VITAL PH." at bounding box center [232, 242] width 94 height 14
select select "EUR"
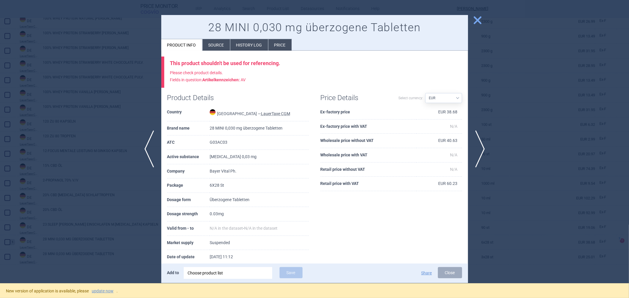
click at [225, 45] on li "Source" at bounding box center [215, 44] width 27 height 11
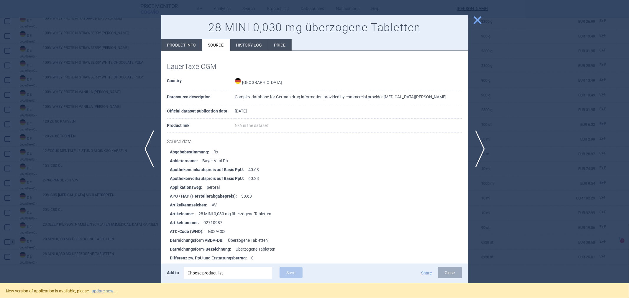
click at [199, 45] on li "Product info" at bounding box center [181, 44] width 41 height 11
select select "EUR"
